Goal: Task Accomplishment & Management: Use online tool/utility

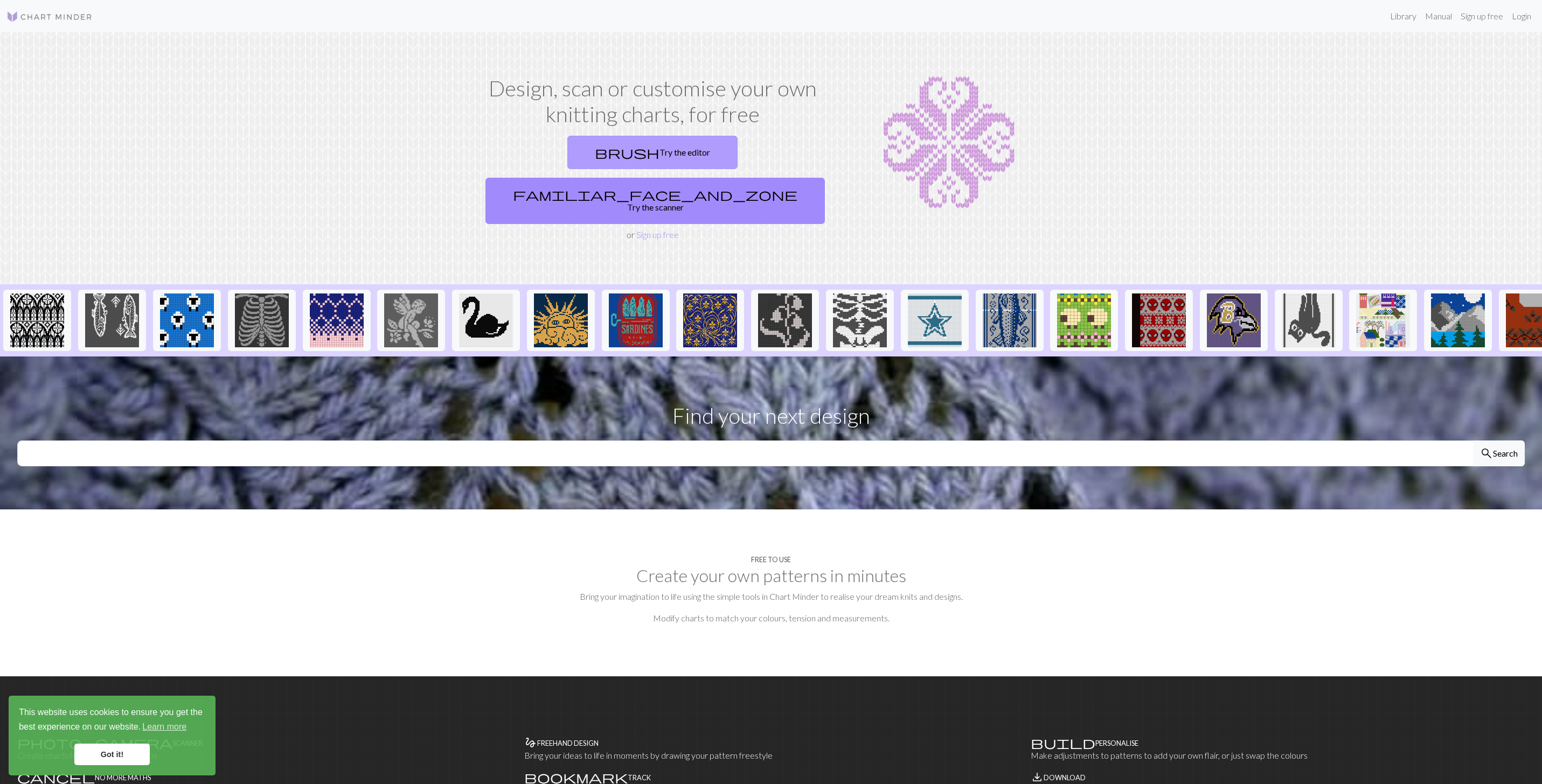
click at [571, 150] on link "brush Try the editor" at bounding box center [653, 152] width 171 height 33
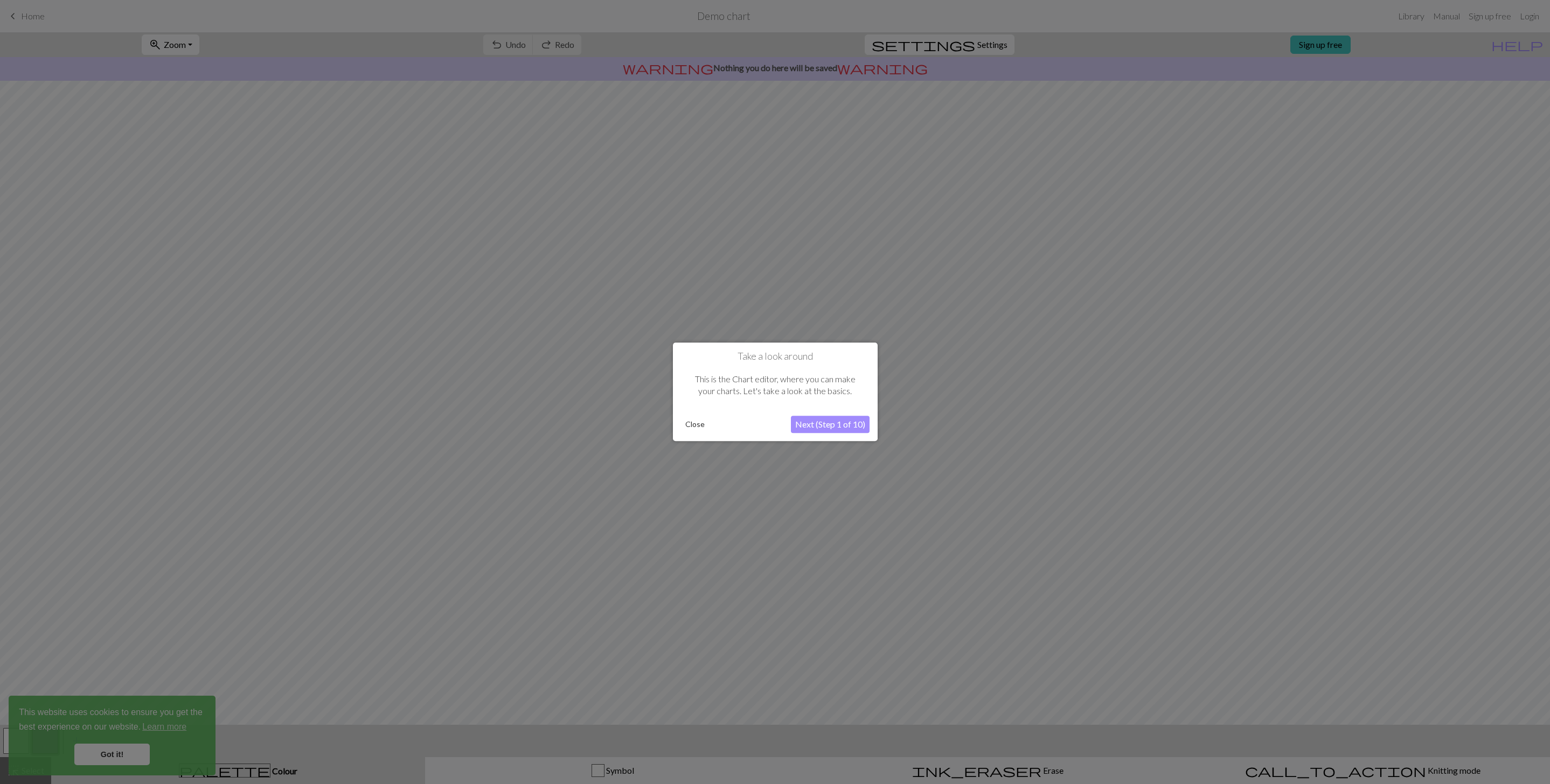
click at [817, 428] on button "Next (Step 1 of 10)" at bounding box center [830, 425] width 79 height 17
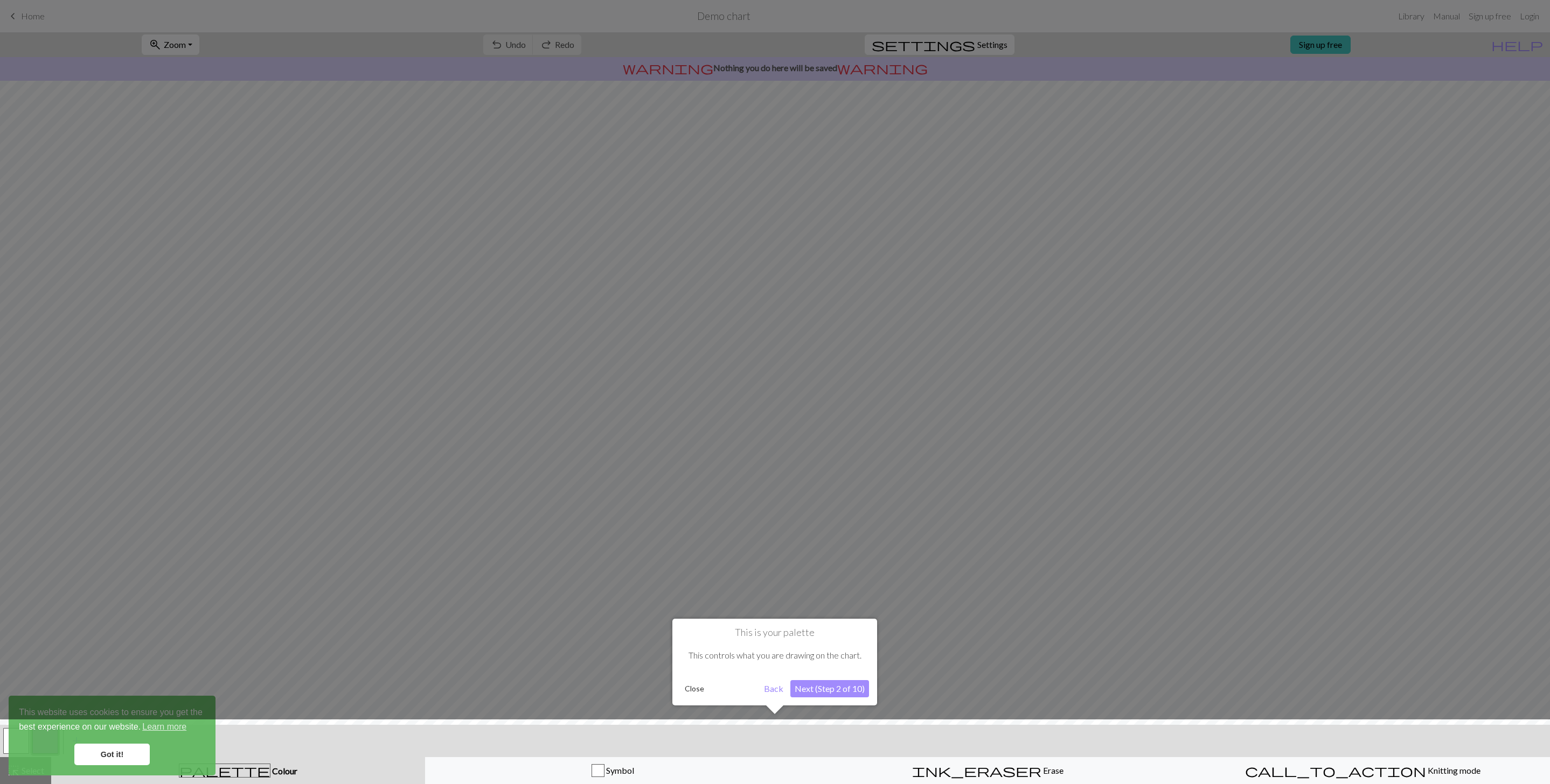
click at [848, 686] on button "Next (Step 2 of 10)" at bounding box center [829, 688] width 79 height 17
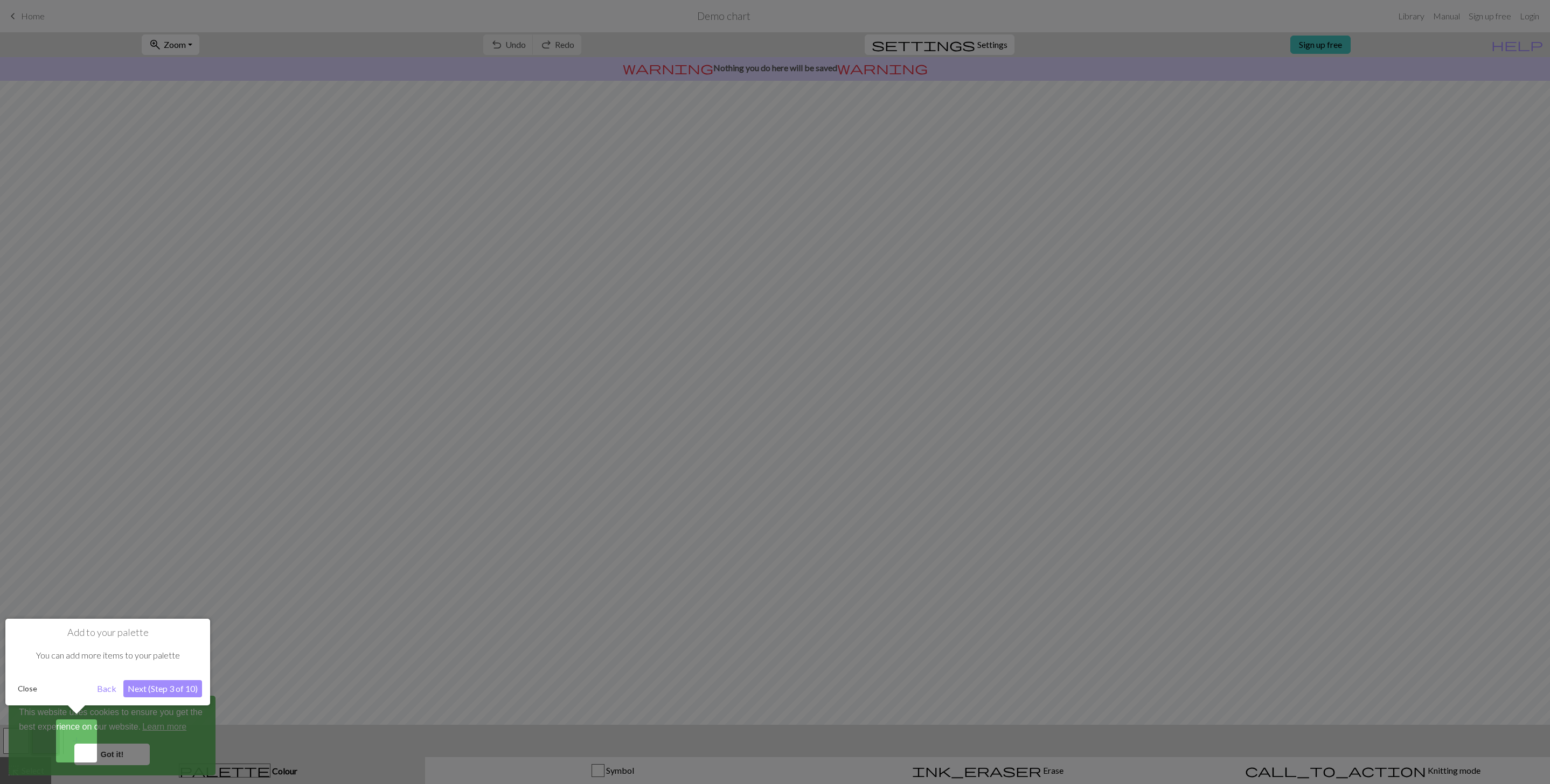
click at [171, 683] on button "Next (Step 3 of 10)" at bounding box center [163, 688] width 79 height 17
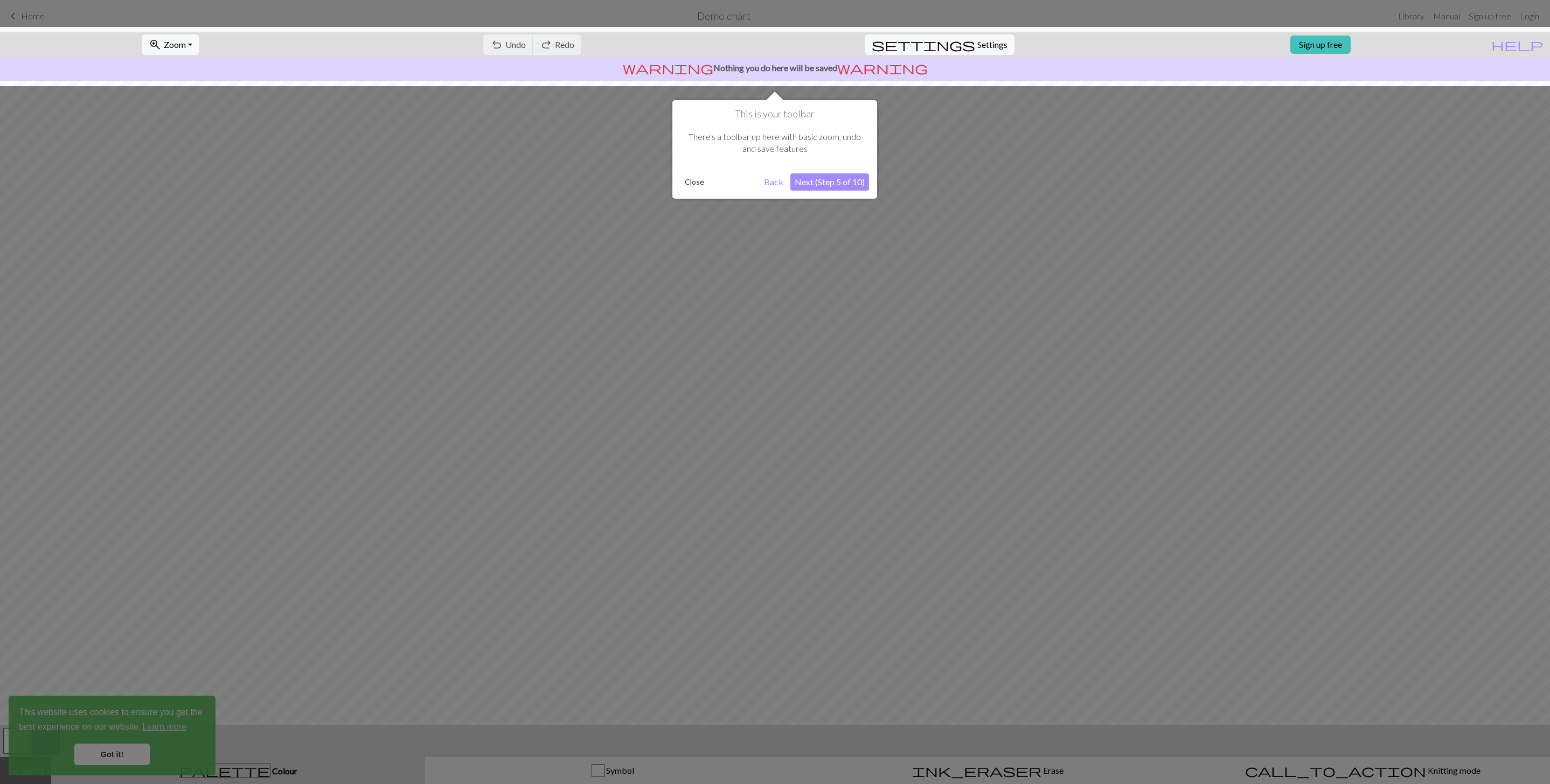
click at [843, 184] on button "Next (Step 5 of 10)" at bounding box center [829, 182] width 79 height 17
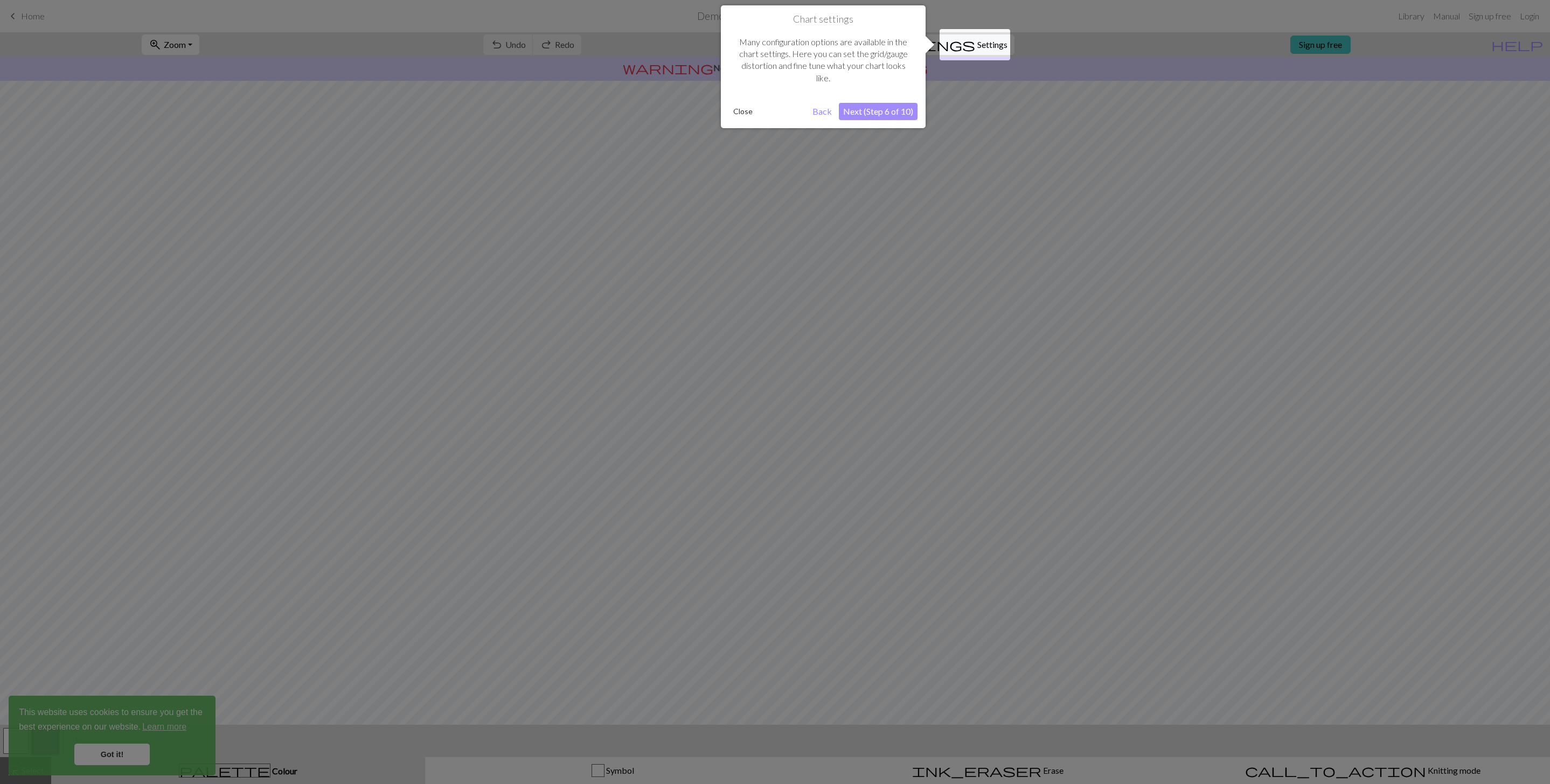
click at [884, 111] on button "Next (Step 6 of 10)" at bounding box center [878, 111] width 79 height 17
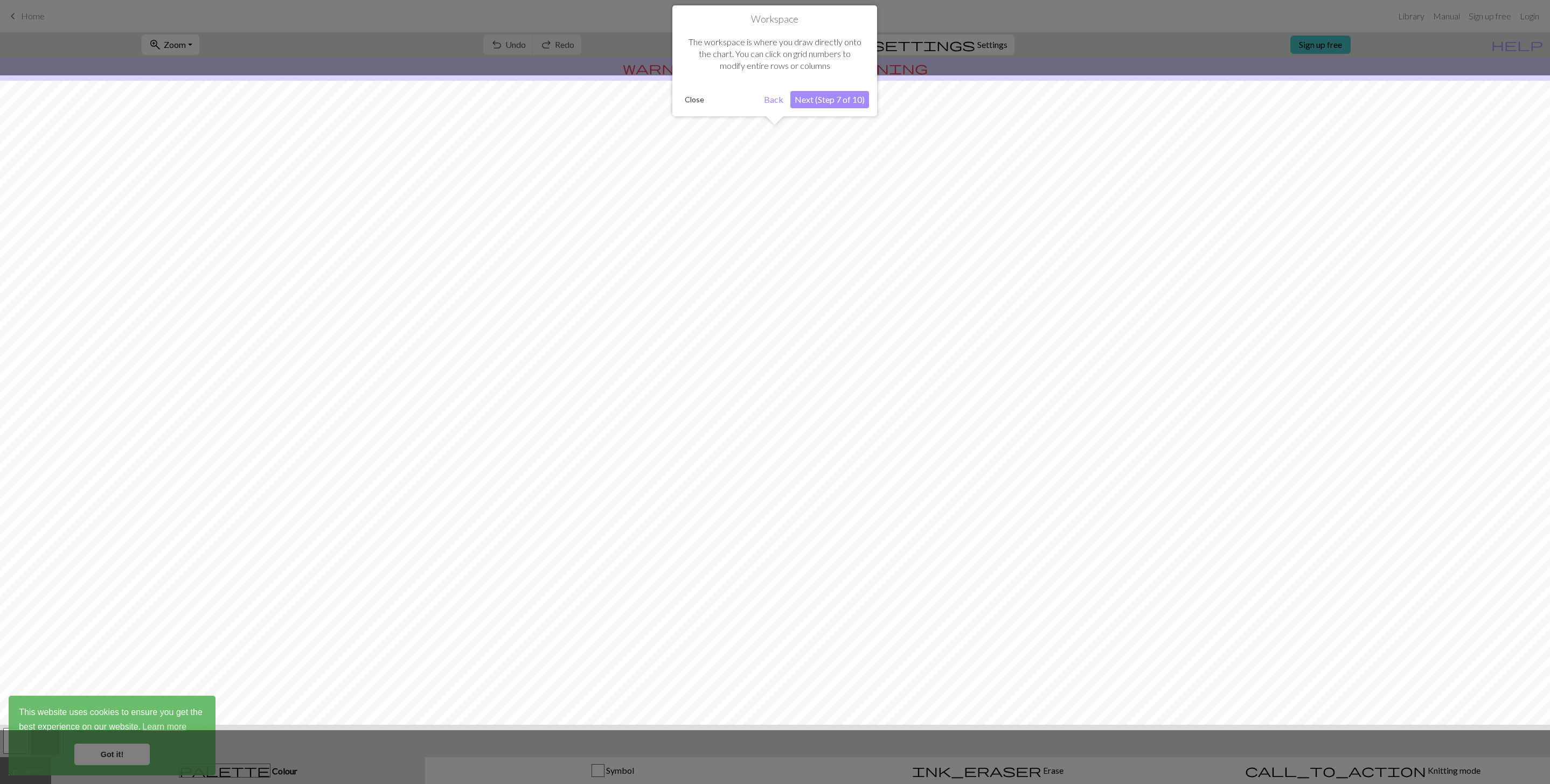
click at [837, 100] on button "Next (Step 7 of 10)" at bounding box center [829, 100] width 79 height 17
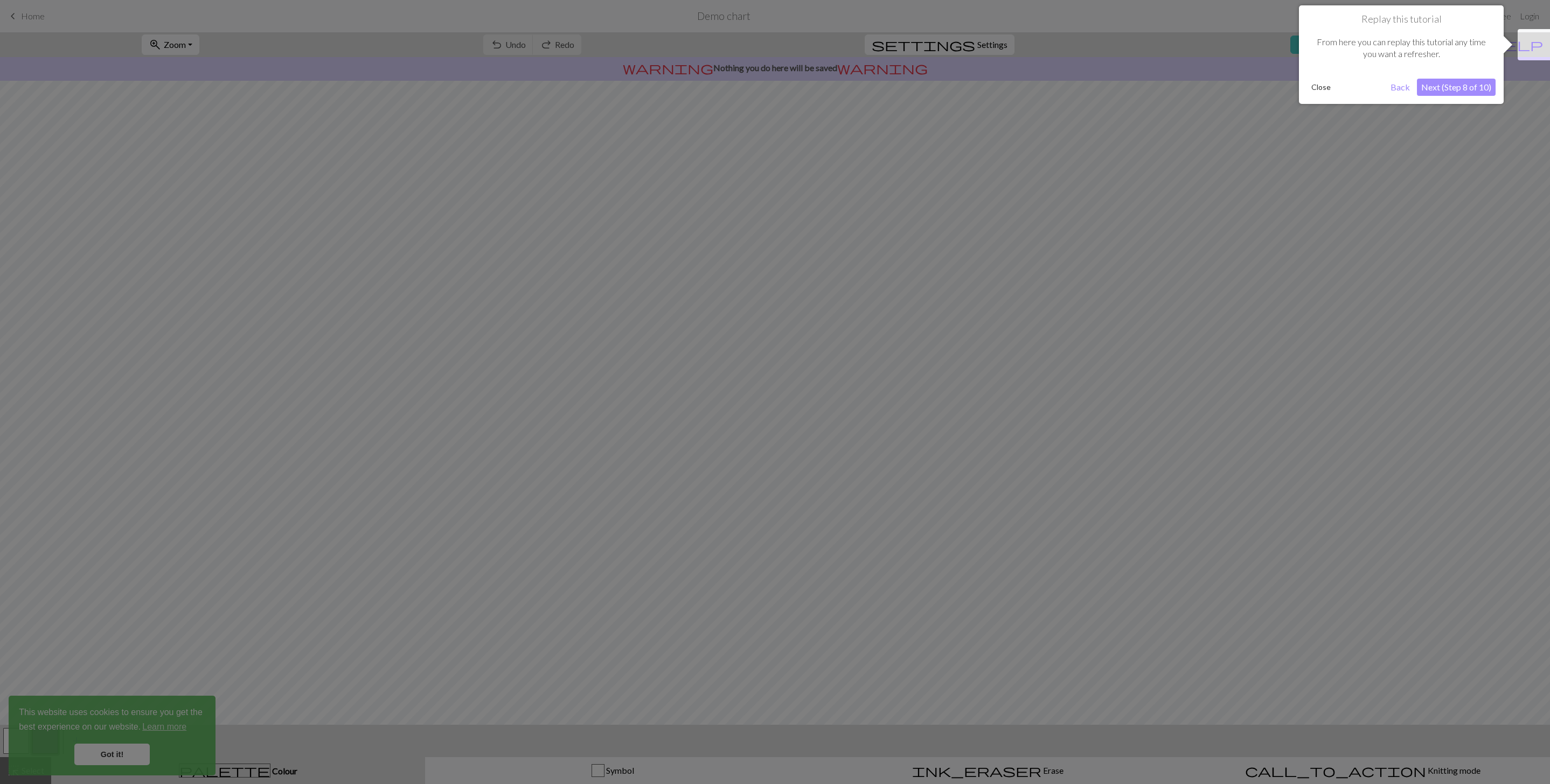
click at [1461, 88] on button "Next (Step 8 of 10)" at bounding box center [1456, 87] width 79 height 17
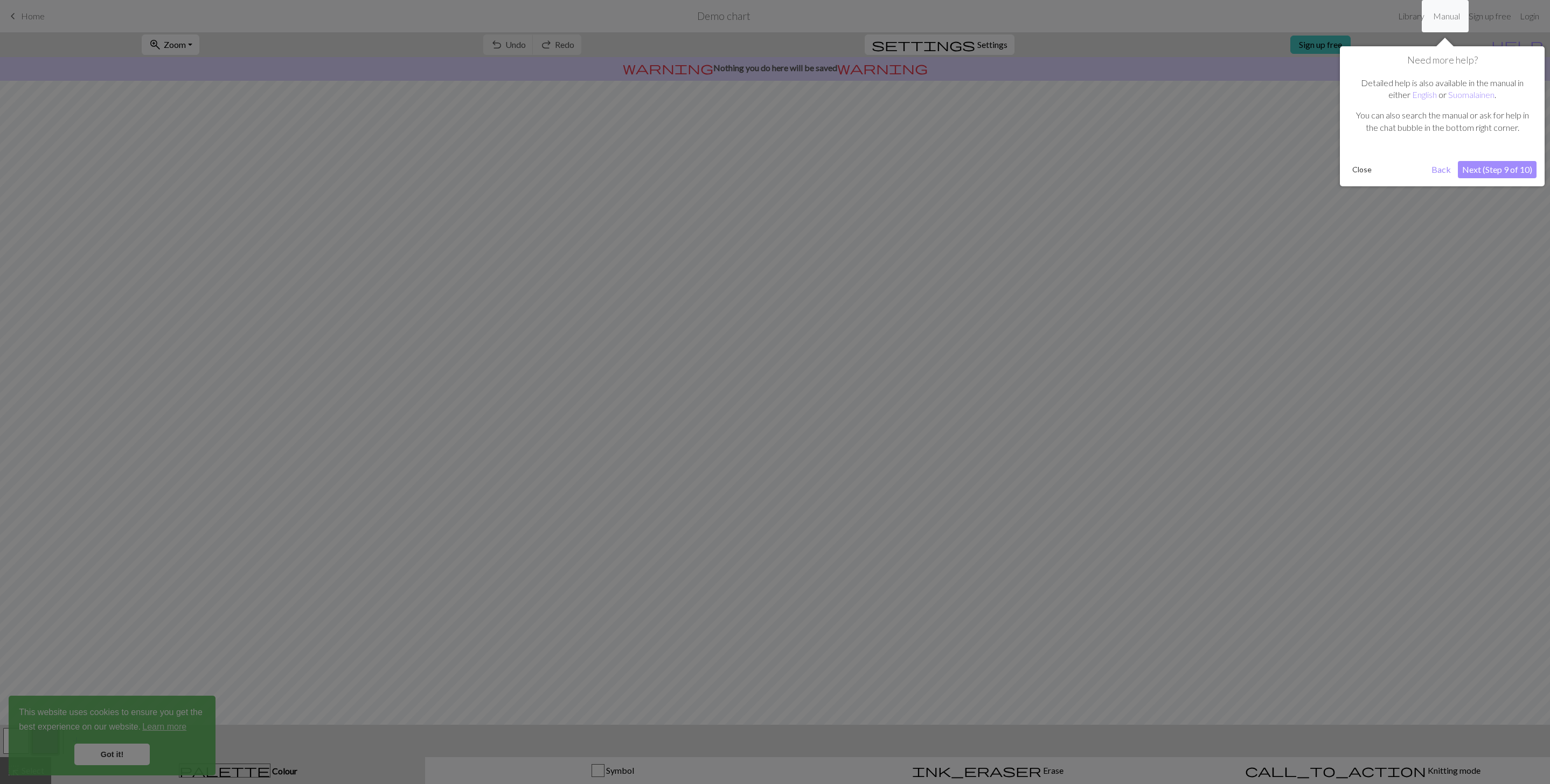
click at [1484, 174] on button "Next (Step 9 of 10)" at bounding box center [1497, 169] width 79 height 17
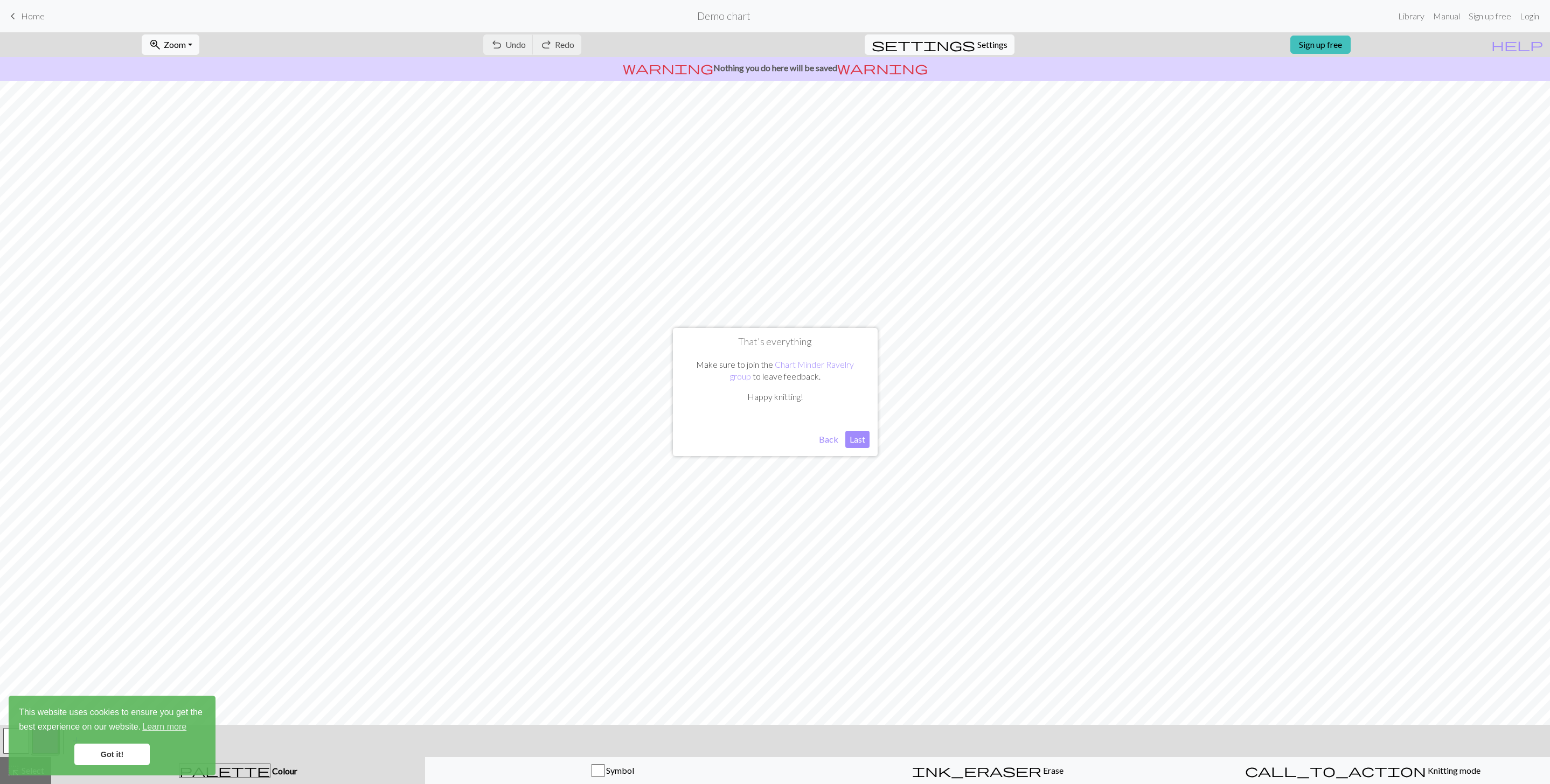
click at [849, 437] on button "Last" at bounding box center [857, 439] width 24 height 17
click at [112, 761] on link "Got it!" at bounding box center [112, 754] width 76 height 21
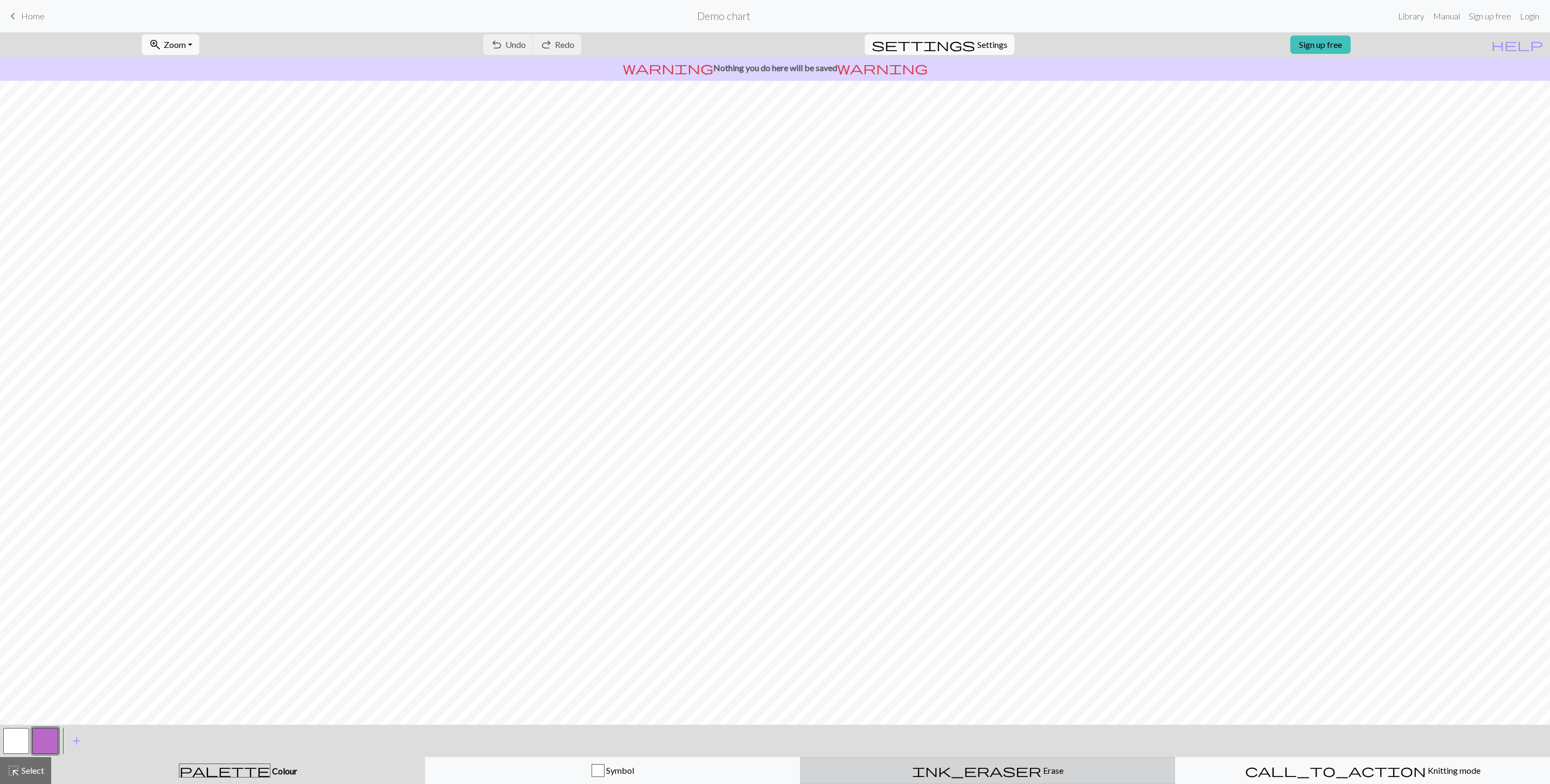
click at [946, 774] on div "ink_eraser Erase Erase" at bounding box center [988, 771] width 361 height 13
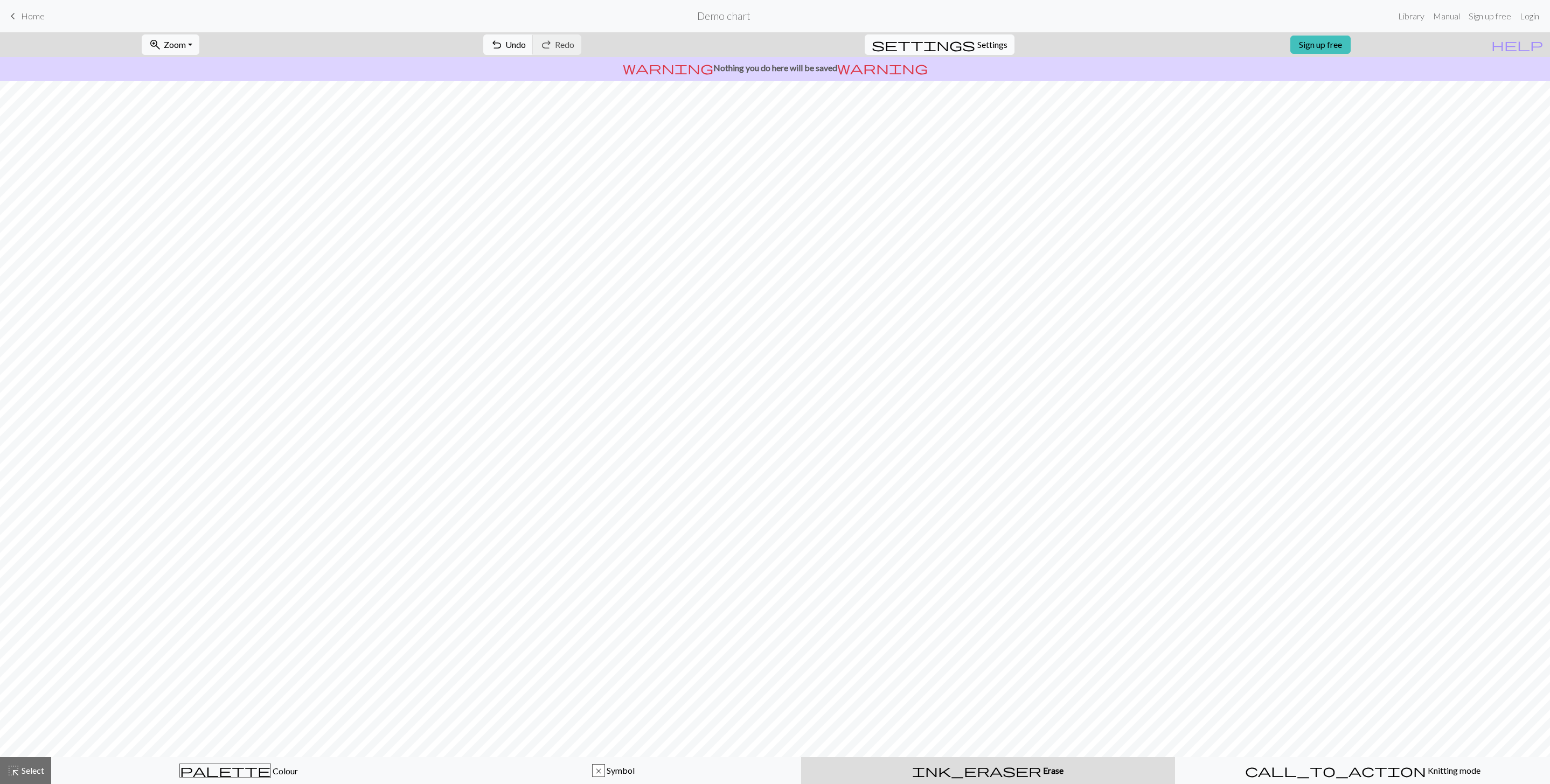
click at [977, 40] on span "Settings" at bounding box center [992, 45] width 30 height 13
select select "aran"
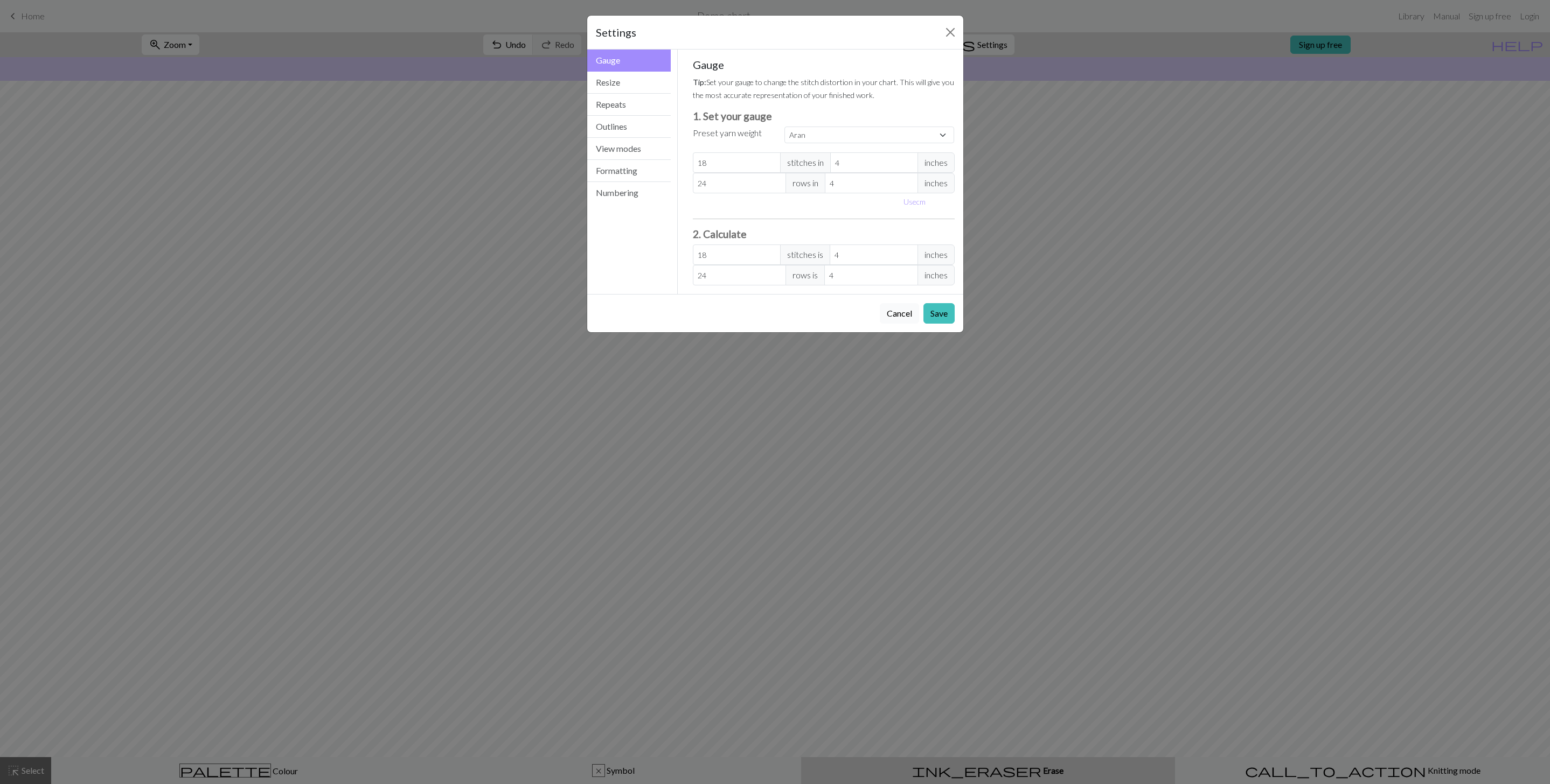
click at [902, 308] on button "Cancel" at bounding box center [900, 313] width 39 height 20
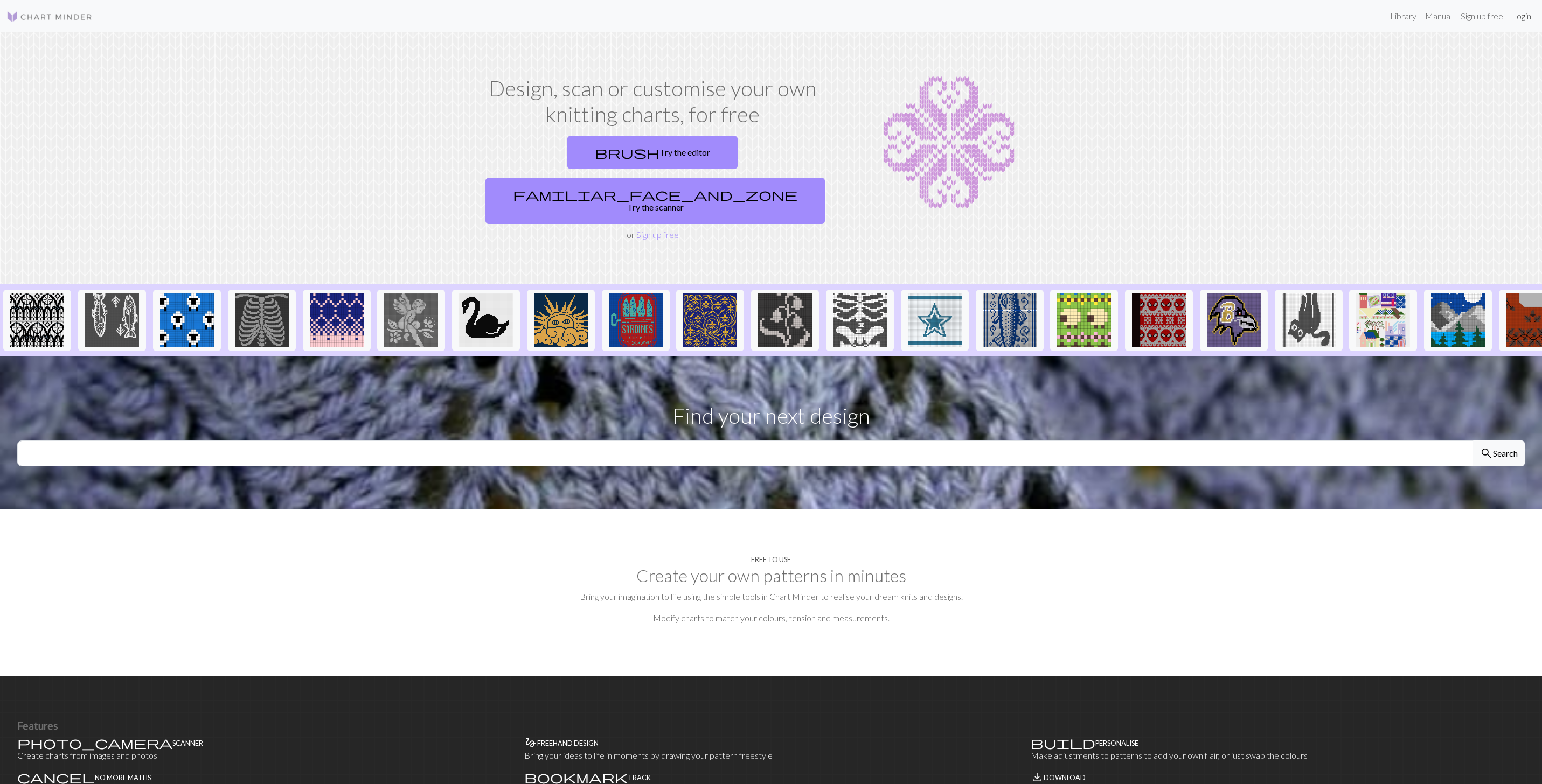
click at [1509, 12] on link "Login" at bounding box center [1521, 16] width 28 height 21
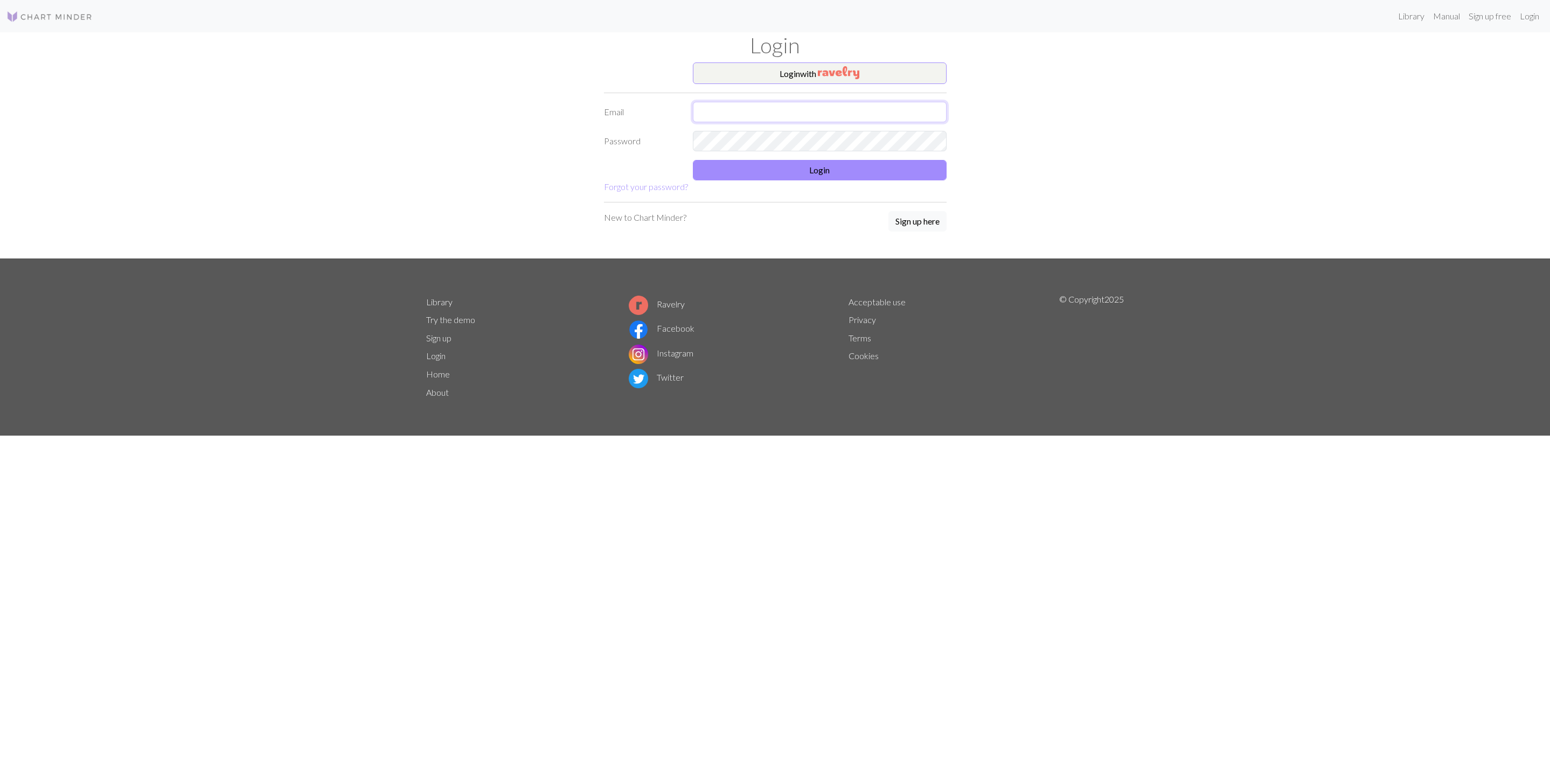
click at [737, 111] on input "text" at bounding box center [820, 111] width 254 height 20
click at [793, 79] on button "Login with" at bounding box center [820, 73] width 254 height 21
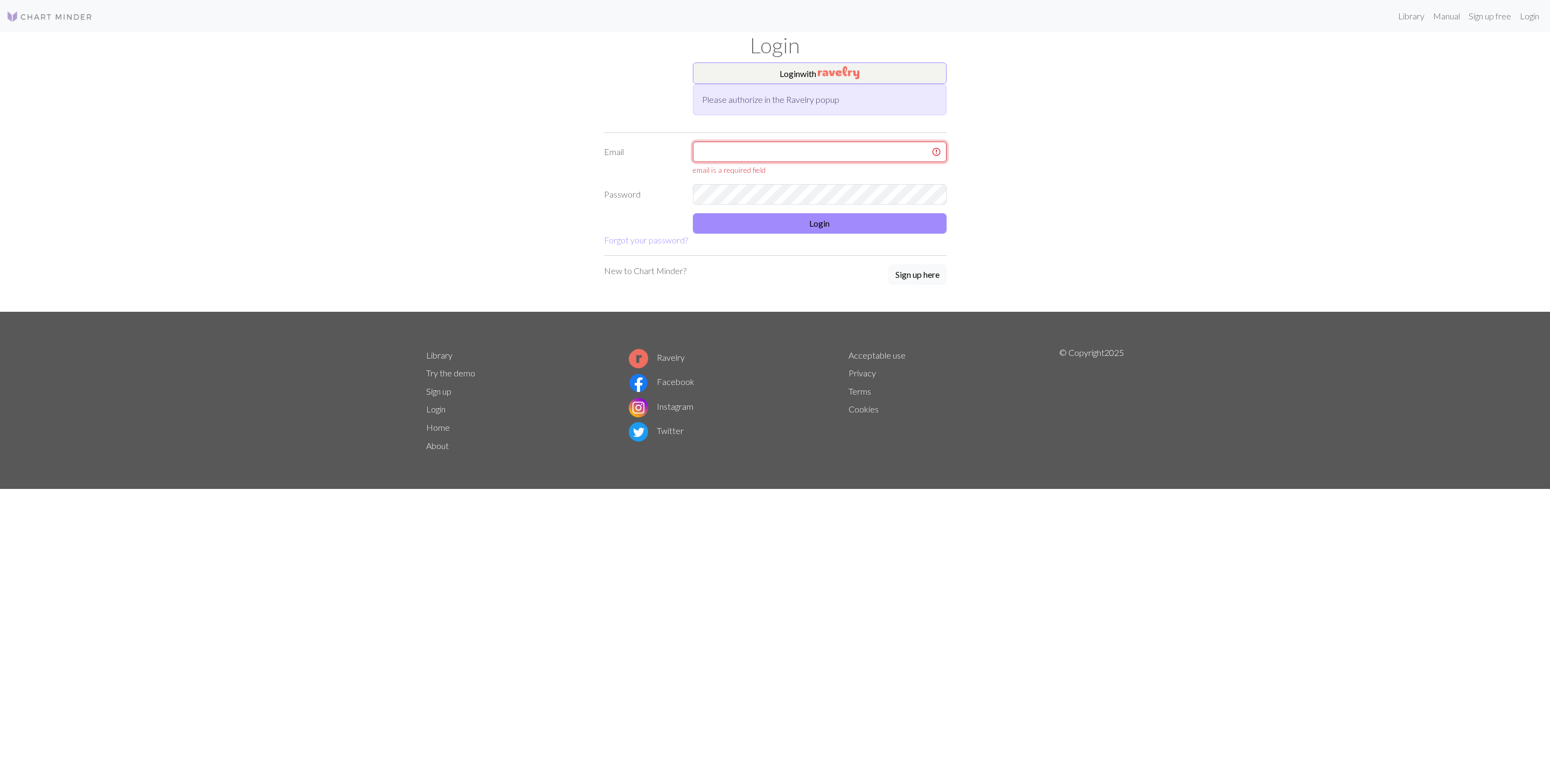
click at [727, 162] on input "text" at bounding box center [820, 152] width 254 height 20
click at [794, 73] on button "Login with" at bounding box center [820, 73] width 254 height 21
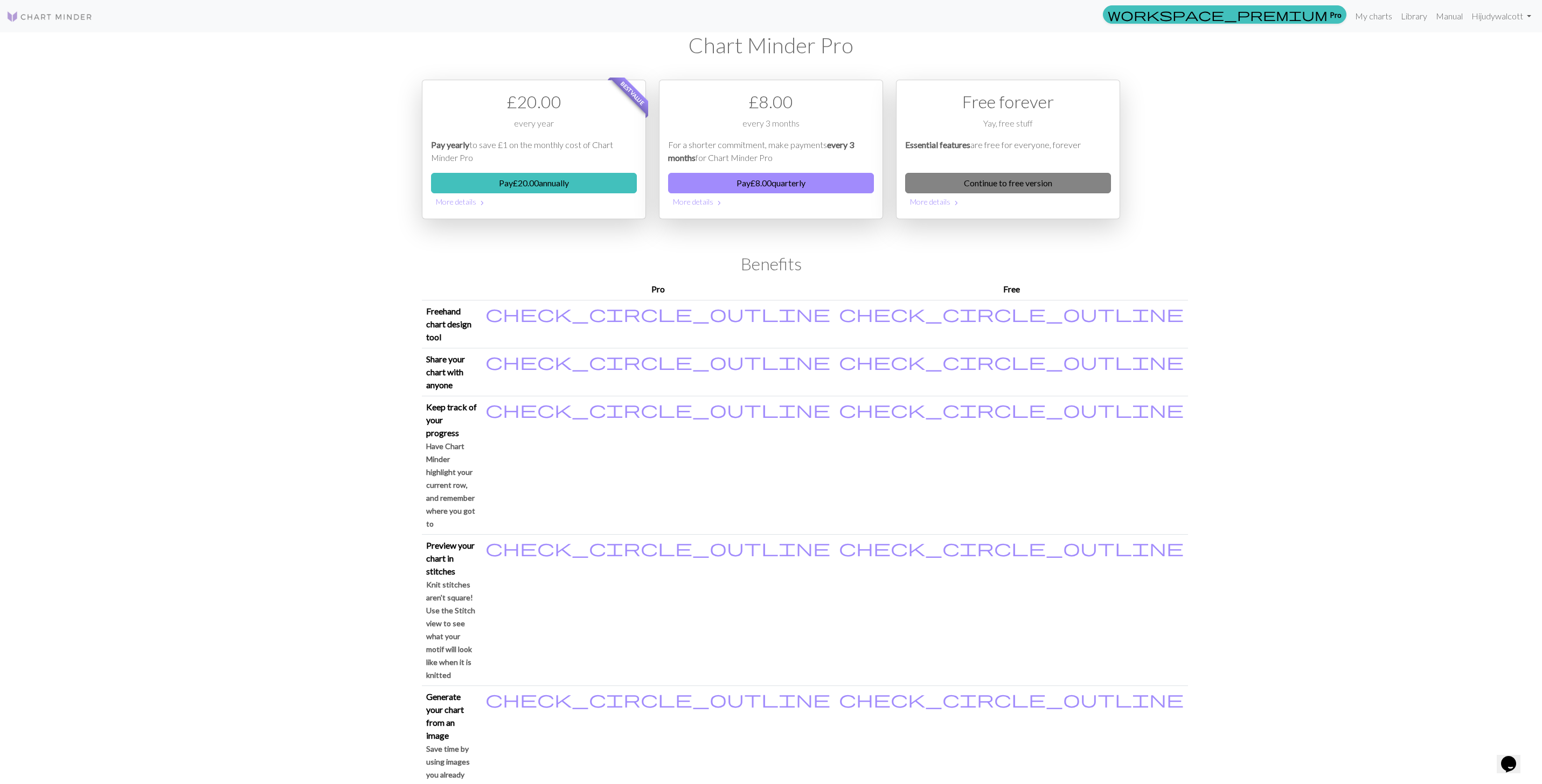
click at [1000, 186] on link "Continue to free version" at bounding box center [1008, 183] width 206 height 20
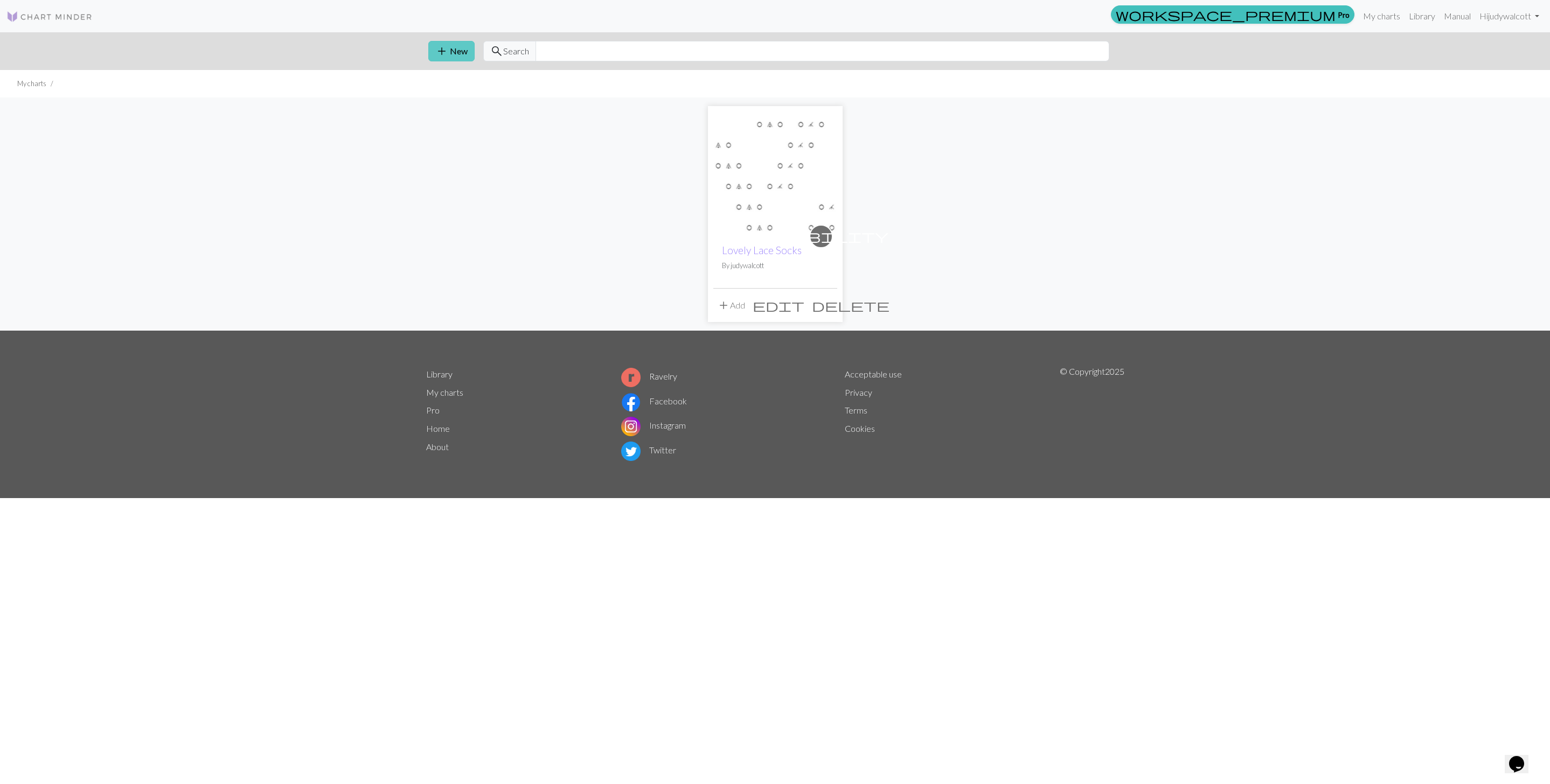
click at [446, 53] on span "add" at bounding box center [442, 51] width 13 height 15
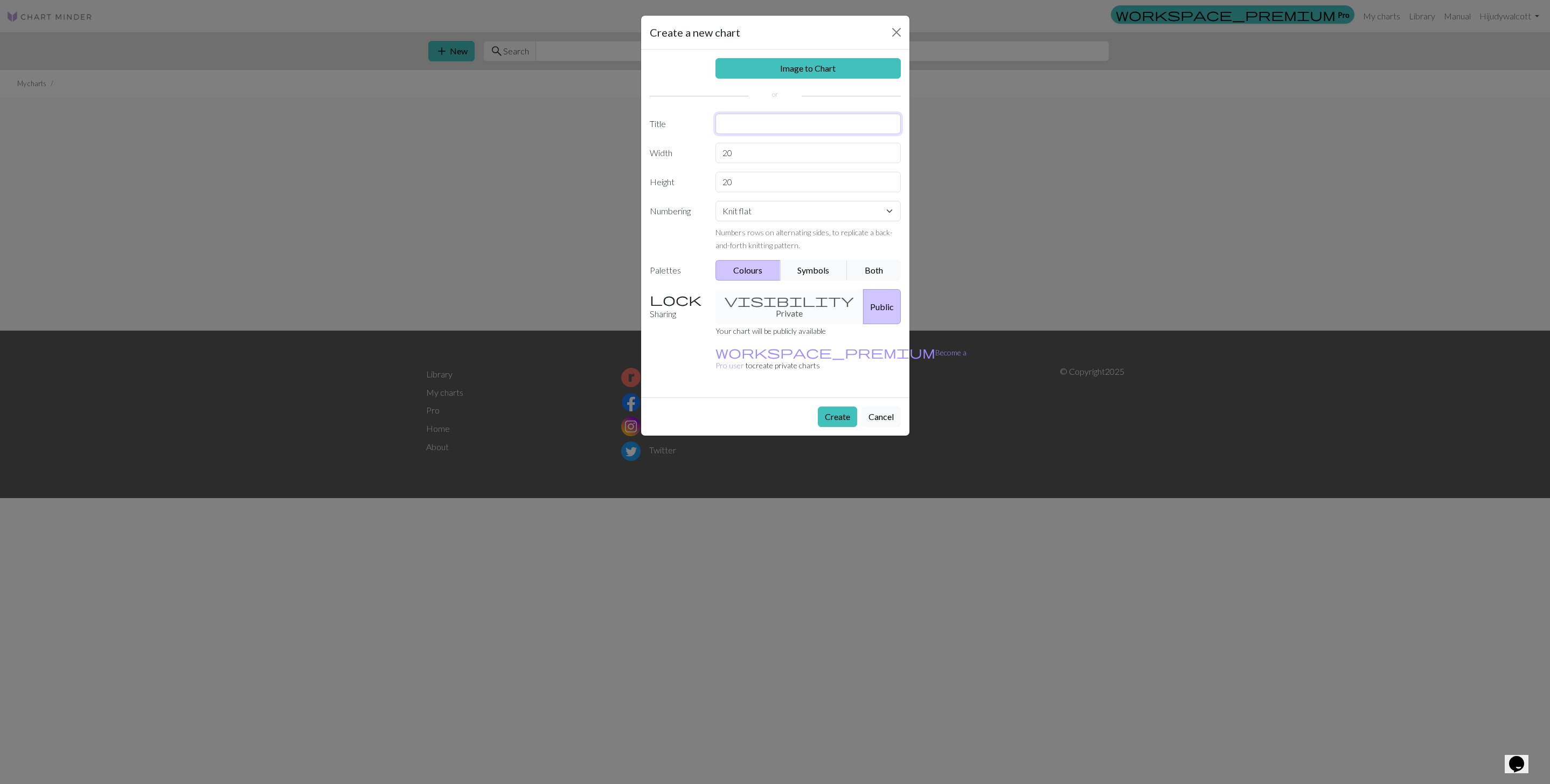
click at [746, 127] on input "text" at bounding box center [808, 124] width 186 height 20
type input "Double Cuff Cable Hat"
